Goal: Task Accomplishment & Management: Use online tool/utility

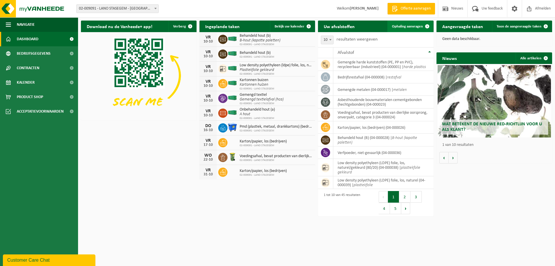
click at [409, 26] on span "Ophaling aanvragen" at bounding box center [407, 27] width 31 height 4
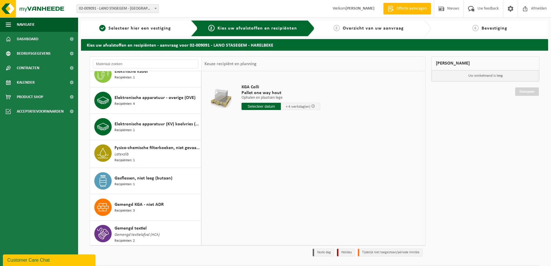
scroll to position [173, 0]
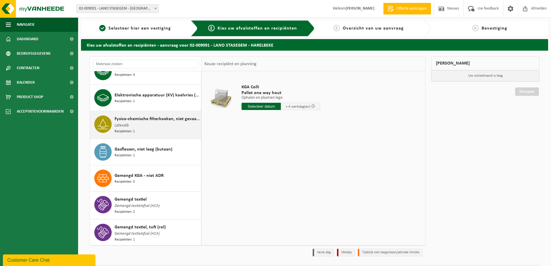
click at [122, 118] on span "Fysico-chemische filterkoeken, niet gevaarlijk" at bounding box center [156, 118] width 85 height 7
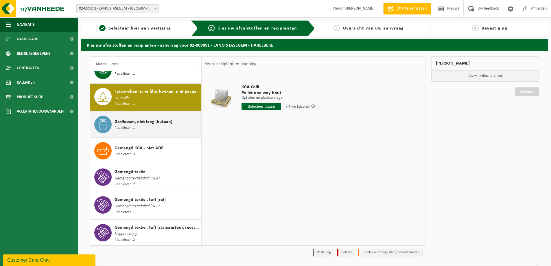
scroll to position [212, 0]
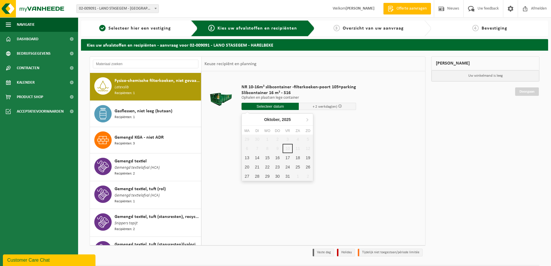
click at [258, 104] on input "text" at bounding box center [269, 106] width 57 height 7
click at [247, 158] on div "13" at bounding box center [247, 157] width 10 height 9
type input "Van 2025-10-13"
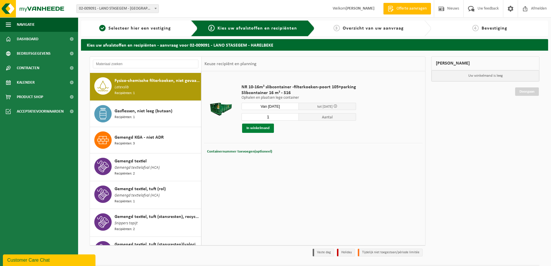
click at [263, 127] on button "In winkelmand" at bounding box center [258, 127] width 32 height 9
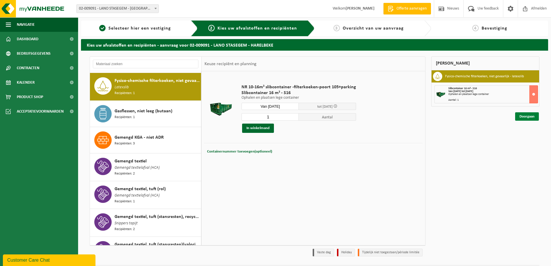
click at [522, 115] on link "Doorgaan" at bounding box center [527, 116] width 24 height 8
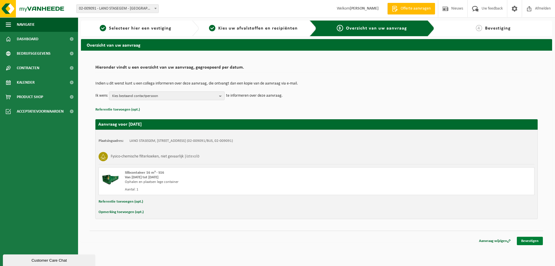
click at [533, 240] on link "Bevestigen" at bounding box center [530, 240] width 26 height 8
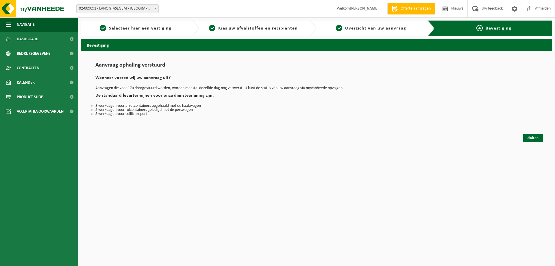
click at [530, 142] on div "Bevestiging Aanvraag ophaling verstuurd Wanneer voeren wij uw aanvraag uit? Aan…" at bounding box center [316, 90] width 477 height 103
click at [530, 138] on link "Sluiten" at bounding box center [533, 138] width 20 height 8
